Goal: Information Seeking & Learning: Learn about a topic

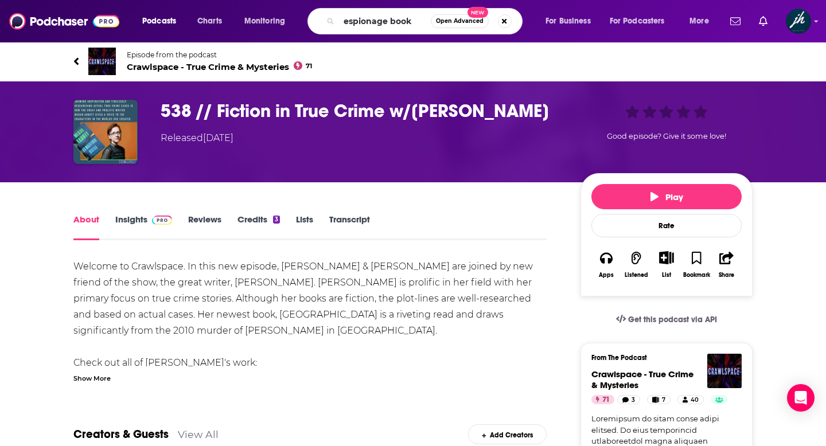
type input "espionage books"
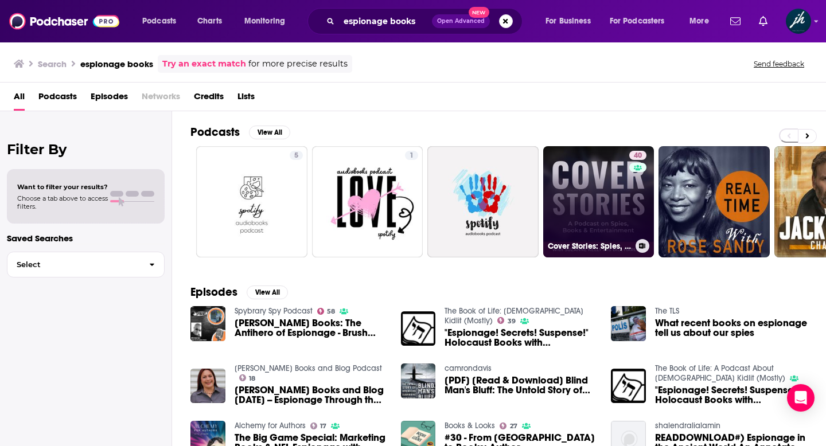
click at [609, 188] on link "40 Cover Stories: Spies, Books & Entertainment" at bounding box center [598, 201] width 111 height 111
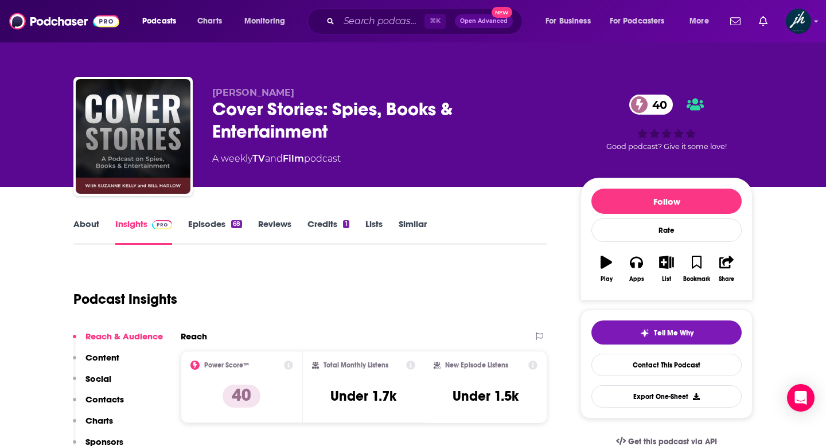
click at [87, 224] on link "About" at bounding box center [86, 231] width 26 height 26
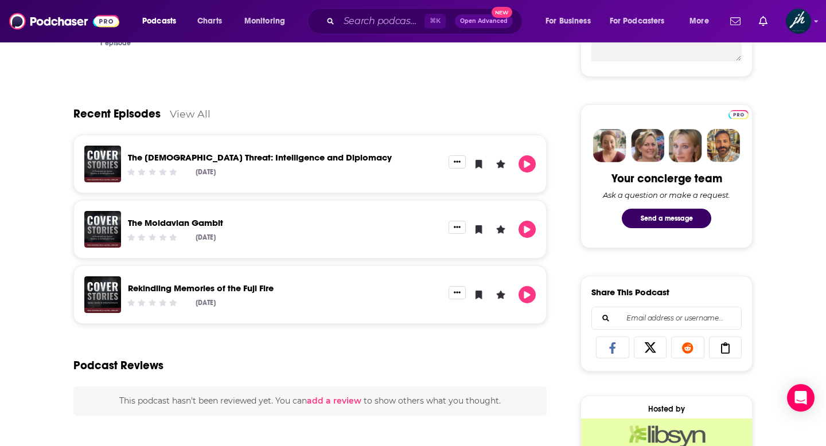
scroll to position [490, 0]
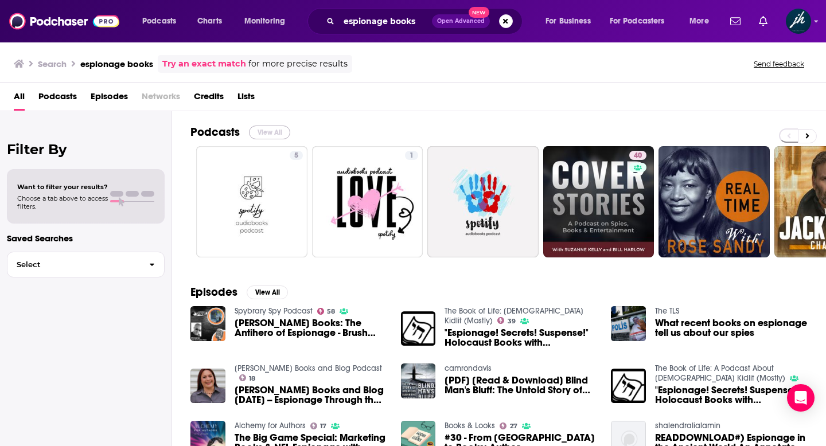
click at [265, 131] on button "View All" at bounding box center [269, 133] width 41 height 14
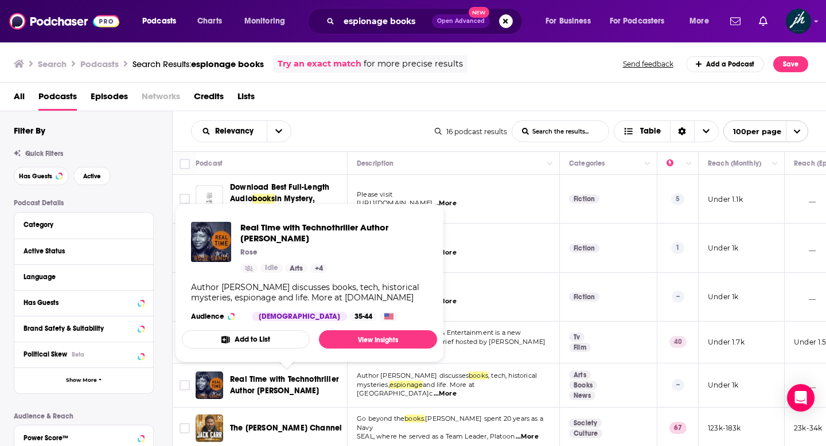
click at [275, 381] on span "Real Time with Technothriller Author [PERSON_NAME]" at bounding box center [284, 384] width 109 height 21
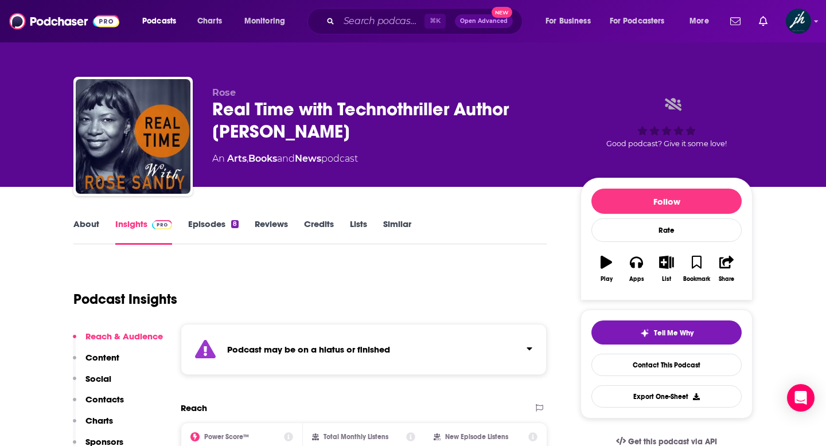
click at [89, 220] on link "About" at bounding box center [86, 231] width 26 height 26
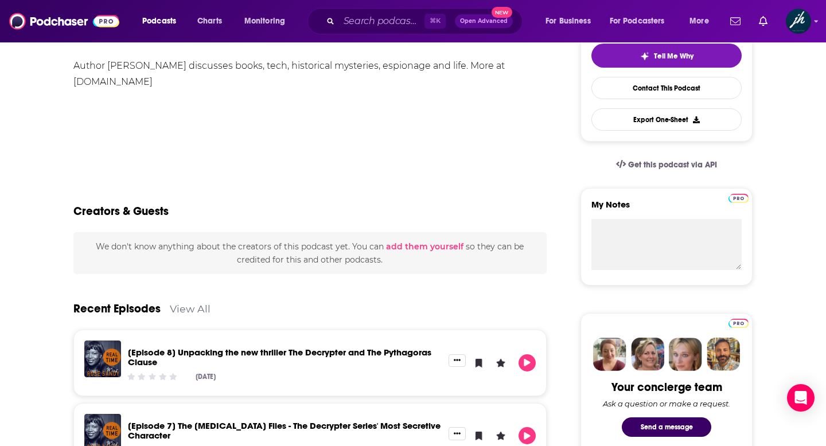
scroll to position [286, 0]
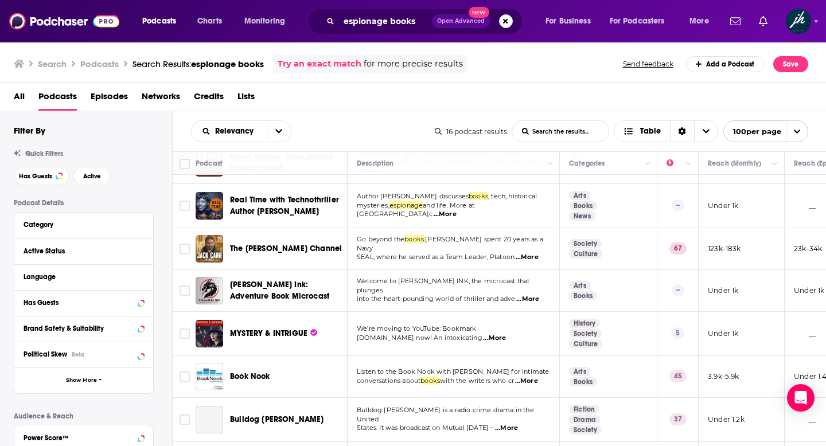
scroll to position [188, 0]
